Goal: Information Seeking & Learning: Learn about a topic

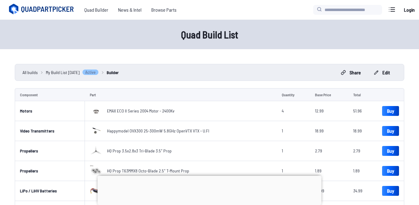
click at [212, 176] on div at bounding box center [210, 176] width 224 height 0
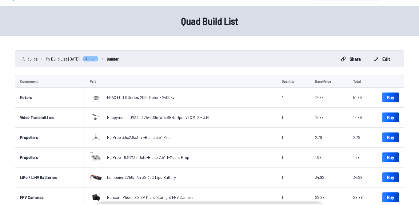
scroll to position [13, 0]
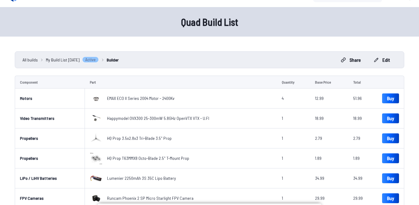
click at [119, 60] on link "Builder" at bounding box center [113, 60] width 12 height 6
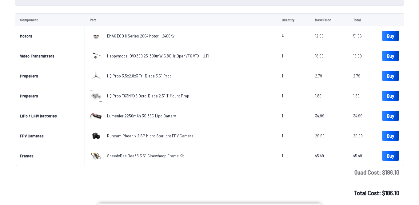
scroll to position [76, 0]
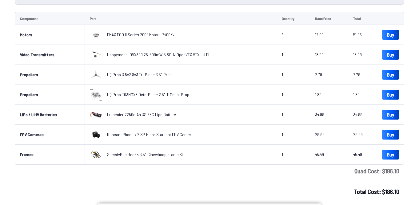
click at [121, 154] on span "SpeedyBee Bee35 3.5" Cinewhoop Frame Kit" at bounding box center [145, 154] width 77 height 5
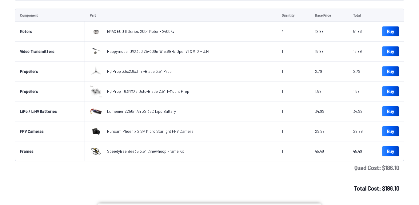
scroll to position [82, 0]
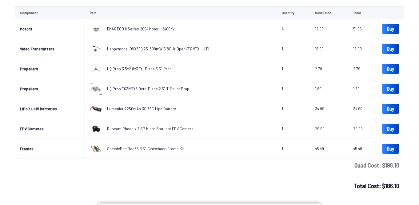
click at [137, 69] on span "HQ Prop 3.5x2.8x3 Tri-Blade 3.5" Prop" at bounding box center [139, 68] width 65 height 5
click at [156, 69] on span "HQ Prop 3.5x2.8x3 Tri-Blade 3.5" Prop" at bounding box center [139, 68] width 65 height 5
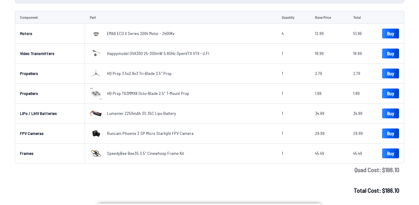
scroll to position [74, 0]
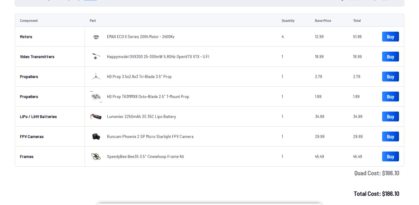
click at [153, 156] on span "SpeedyBee Bee35 3.5" Cinewhoop Frame Kit" at bounding box center [145, 156] width 77 height 5
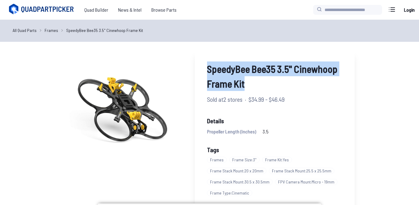
drag, startPoint x: 208, startPoint y: 71, endPoint x: 300, endPoint y: 81, distance: 91.7
click at [300, 81] on span "SpeedyBee Bee35 3.5" Cinewhoop Frame Kit" at bounding box center [274, 77] width 135 height 30
copy span "SpeedyBee Bee35 3.5" Cinewhoop Frame Kit"
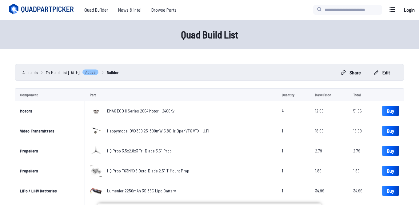
scroll to position [74, 0]
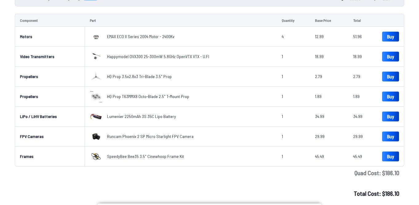
click at [178, 56] on span "Happymodel OVX300 25-300mW 5.8GHz OpenVTX VTX - U.Fl" at bounding box center [158, 56] width 102 height 5
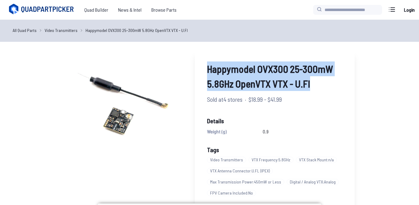
drag, startPoint x: 206, startPoint y: 68, endPoint x: 324, endPoint y: 85, distance: 118.5
click at [324, 85] on div "Happymodel OVX300 25-300mW 5.8GHz OpenVTX VTX - U.Fl Sold at 4 stores · $18.99 …" at bounding box center [275, 148] width 160 height 199
copy span "Happymodel OVX300 25-300mW 5.8GHz OpenVTX VTX - U.Fl"
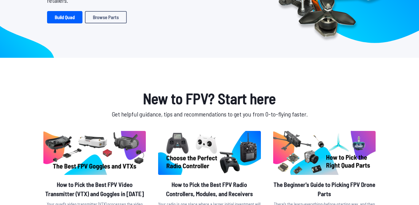
scroll to position [105, 0]
